Goal: Find specific page/section: Find specific page/section

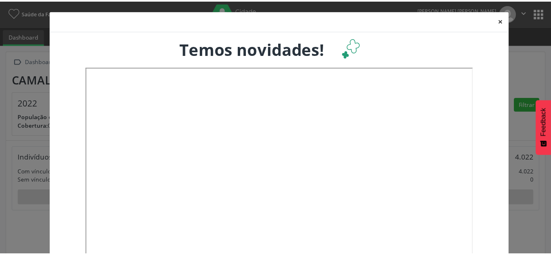
scroll to position [136, 182]
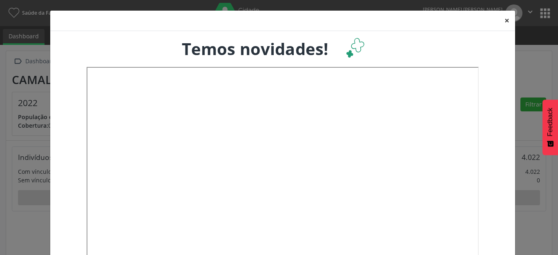
drag, startPoint x: 501, startPoint y: 22, endPoint x: 532, endPoint y: 14, distance: 31.6
click at [502, 22] on button "×" at bounding box center [507, 21] width 16 height 20
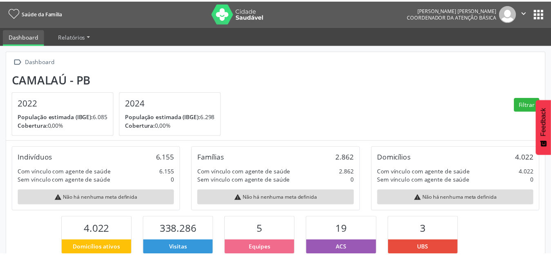
scroll to position [0, 0]
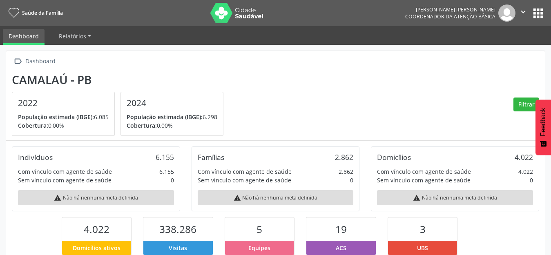
click at [542, 16] on button "apps" at bounding box center [538, 13] width 14 height 14
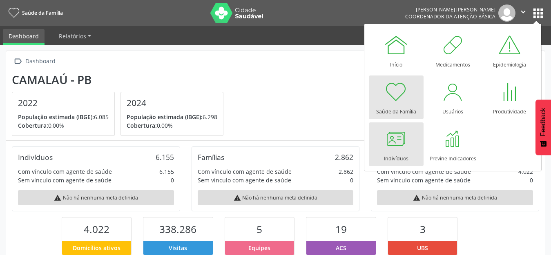
click at [384, 137] on div at bounding box center [396, 139] width 25 height 25
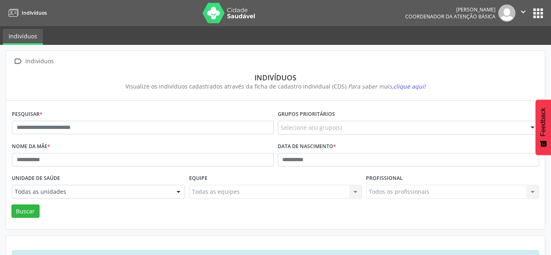
click at [542, 10] on button "apps" at bounding box center [538, 13] width 14 height 14
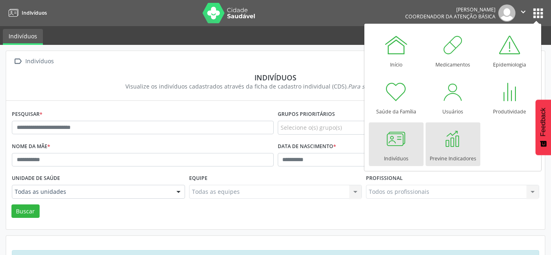
click at [454, 152] on div "Previne Indicadores" at bounding box center [453, 156] width 47 height 11
